Goal: Task Accomplishment & Management: Complete application form

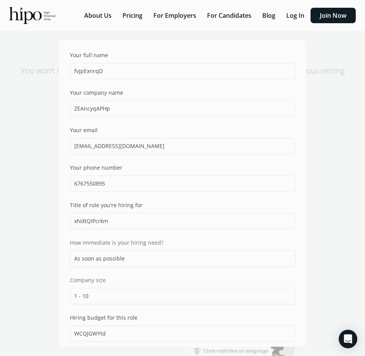
select select "ASAP"
select select "one_ten"
select select "can"
